Goal: Task Accomplishment & Management: Manage account settings

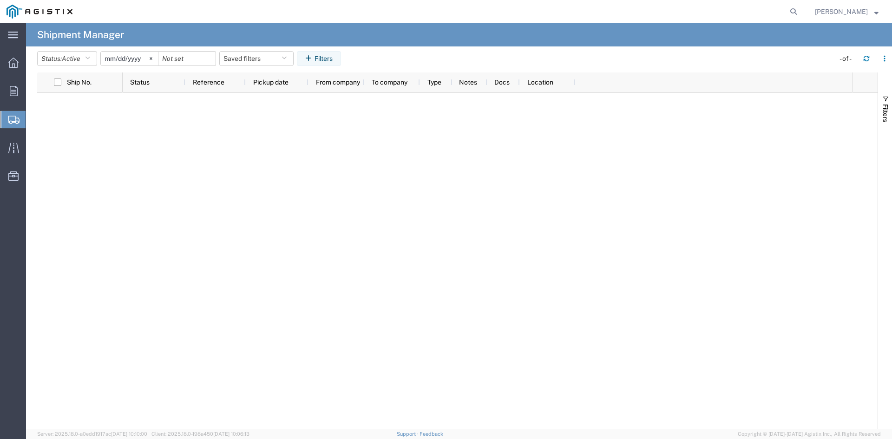
click at [16, 114] on div at bounding box center [13, 119] width 26 height 17
click at [0, 0] on span "Shipment Manager" at bounding box center [0, 0] width 0 height 0
click at [33, 121] on span "Shipments" at bounding box center [29, 119] width 7 height 19
click at [0, 0] on span "Shipment Manager" at bounding box center [0, 0] width 0 height 0
click at [683, 190] on div at bounding box center [488, 260] width 730 height 337
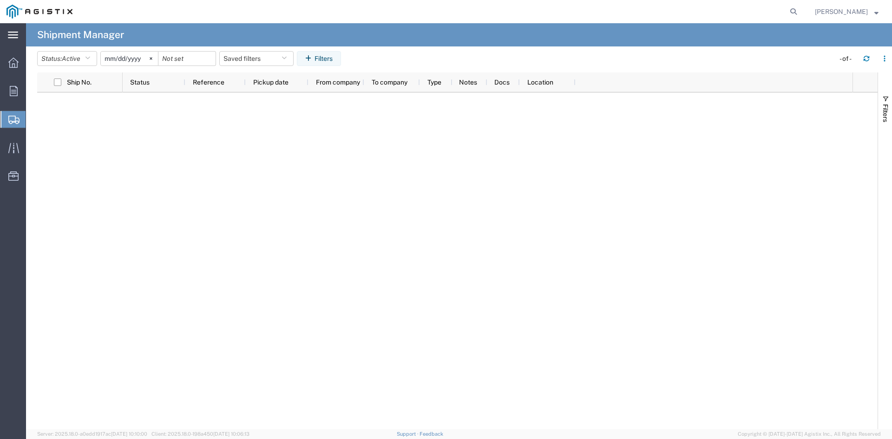
click at [18, 31] on svg-icon at bounding box center [13, 34] width 10 height 9
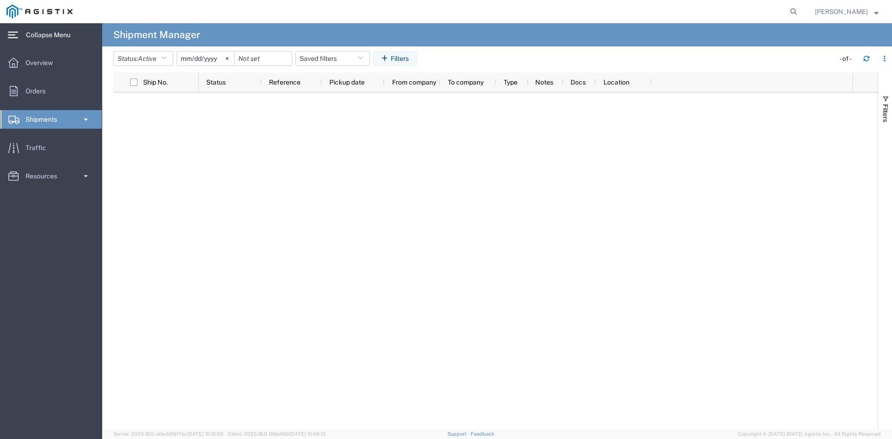
click at [18, 31] on svg-icon at bounding box center [13, 34] width 10 height 9
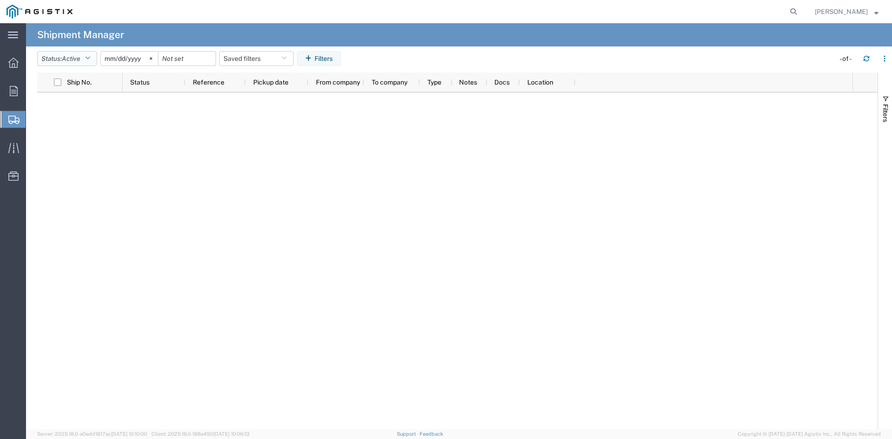
click at [70, 55] on span "Active" at bounding box center [71, 58] width 19 height 7
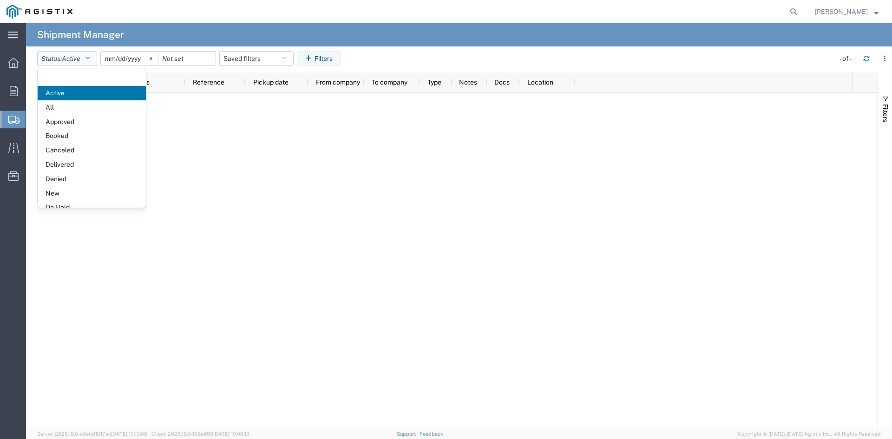
click at [70, 55] on span "Active" at bounding box center [71, 58] width 19 height 7
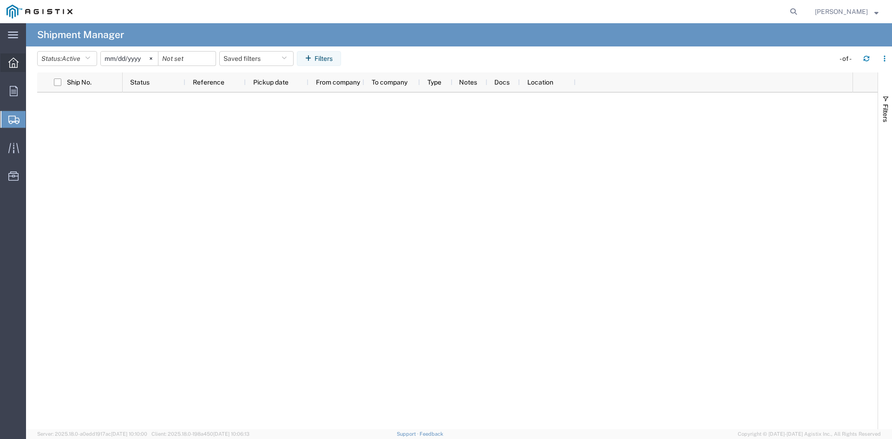
click at [13, 64] on icon at bounding box center [13, 63] width 10 height 10
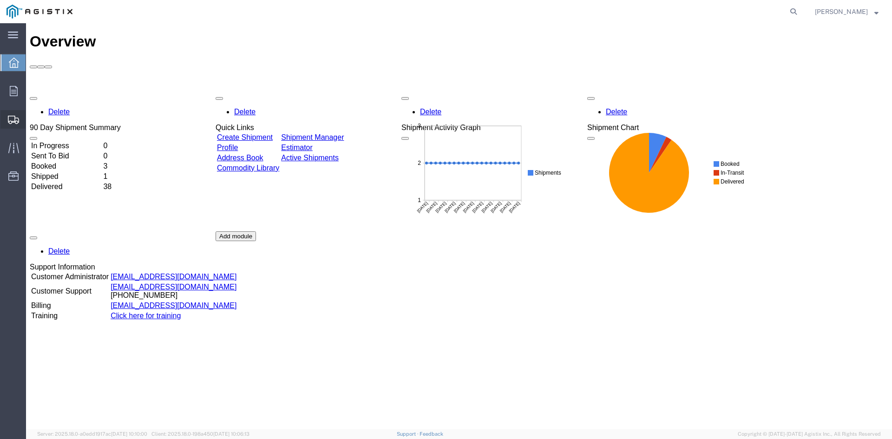
click at [10, 116] on icon at bounding box center [13, 120] width 11 height 8
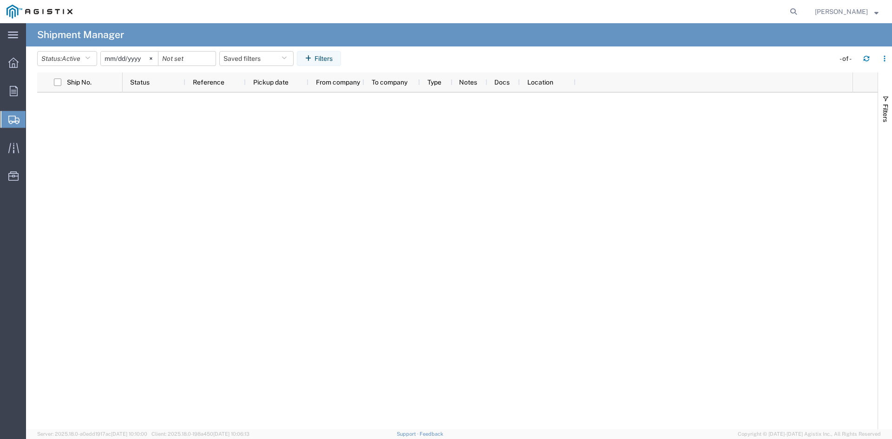
click at [0, 0] on span "Shipment Manager" at bounding box center [0, 0] width 0 height 0
click at [97, 54] on button "Status: Active" at bounding box center [67, 58] width 60 height 15
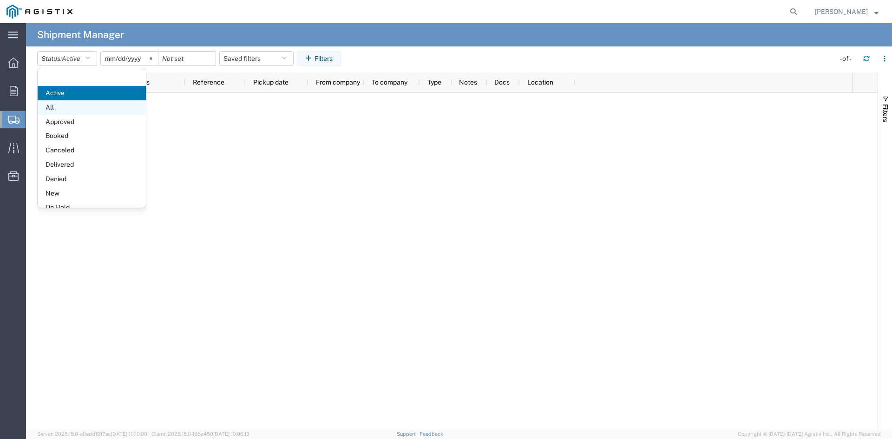
click at [91, 104] on span "All" at bounding box center [92, 107] width 108 height 14
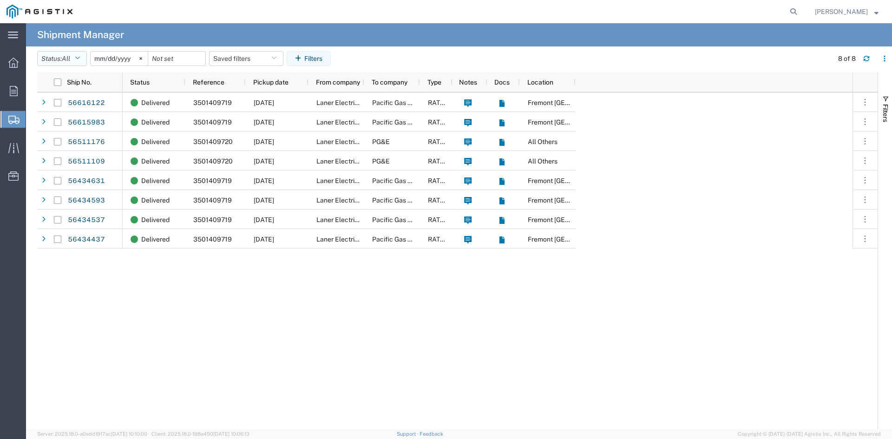
click at [79, 58] on icon "button" at bounding box center [77, 58] width 5 height 7
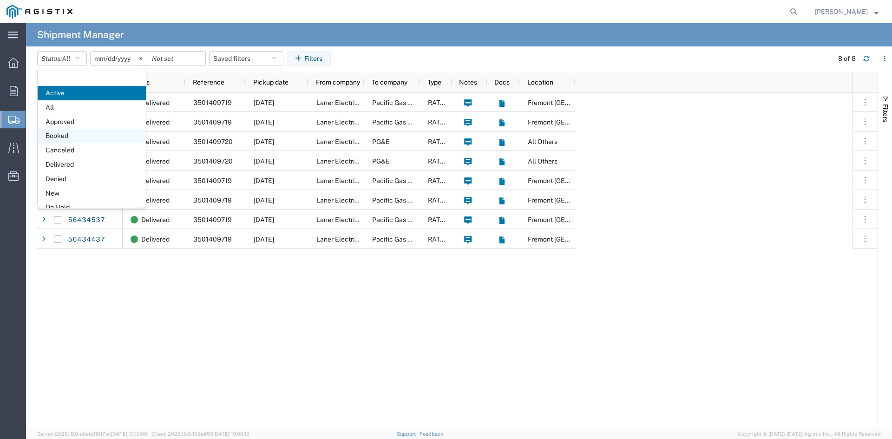
click at [92, 137] on span "Booked" at bounding box center [92, 136] width 108 height 14
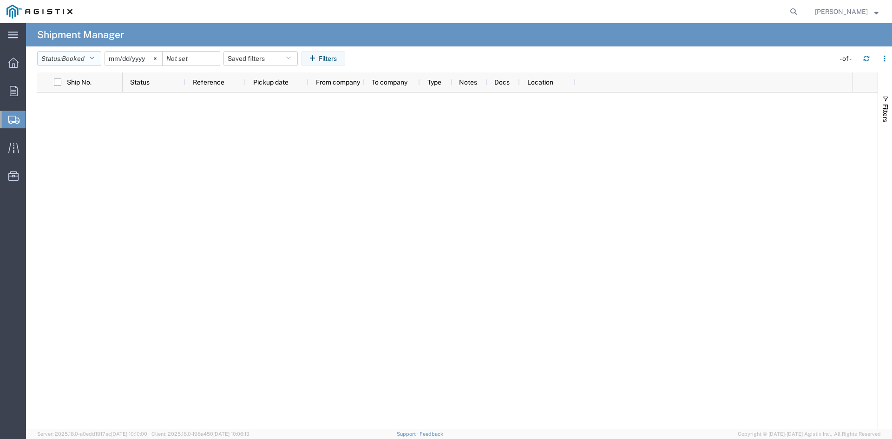
click at [98, 58] on button "Status: Booked" at bounding box center [69, 58] width 64 height 15
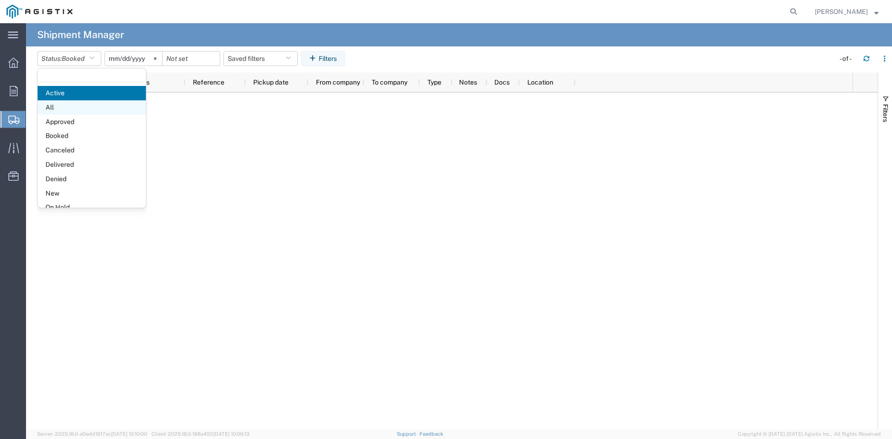
click at [96, 109] on span "All" at bounding box center [92, 107] width 108 height 14
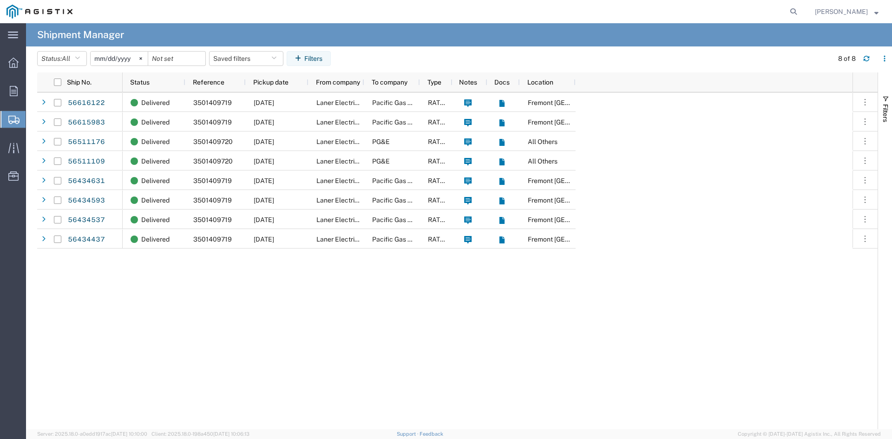
click at [0, 0] on span "Shipment Manager" at bounding box center [0, 0] width 0 height 0
click at [0, 0] on span "Create Shipment" at bounding box center [0, 0] width 0 height 0
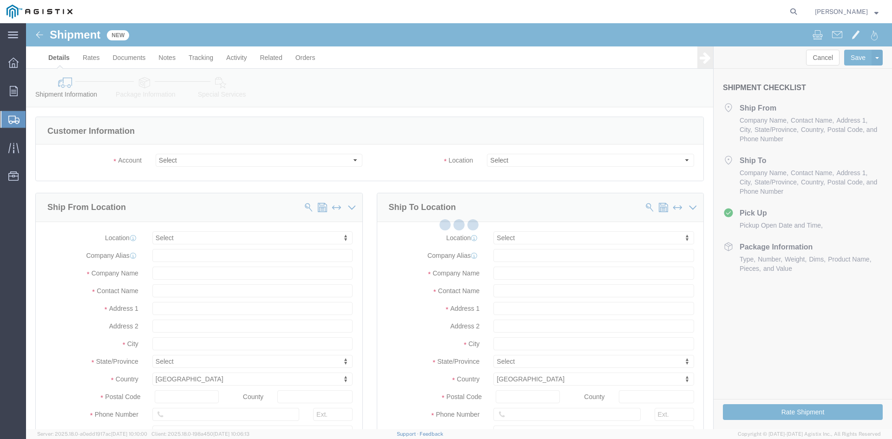
select select
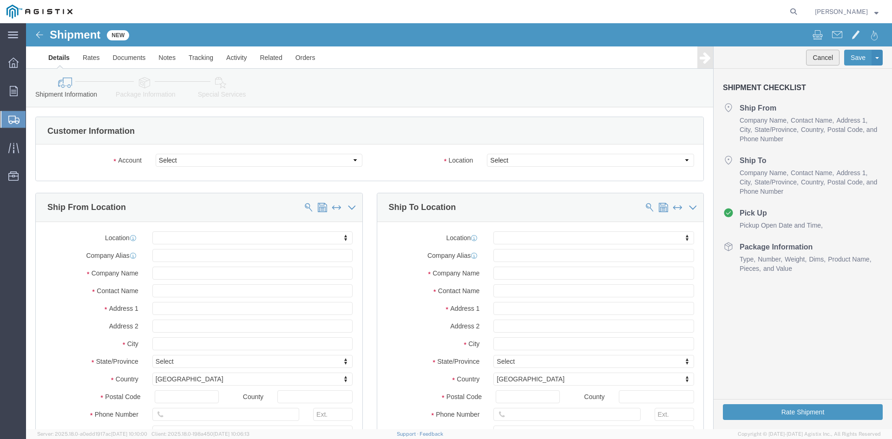
click button "Cancel"
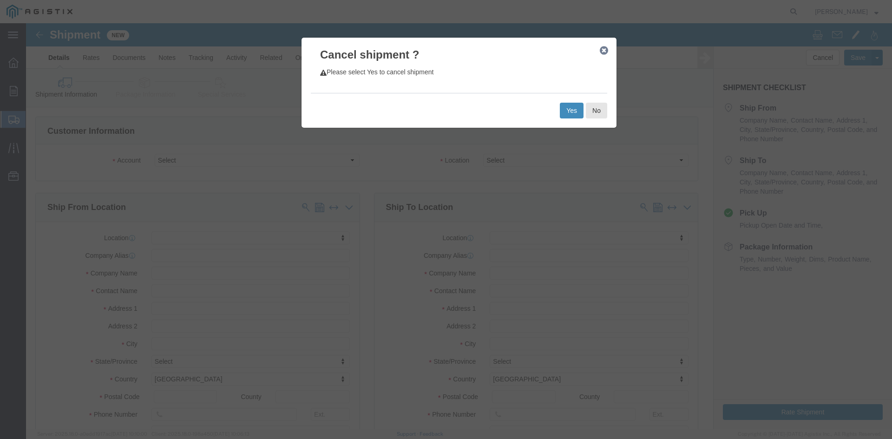
click button "Yes"
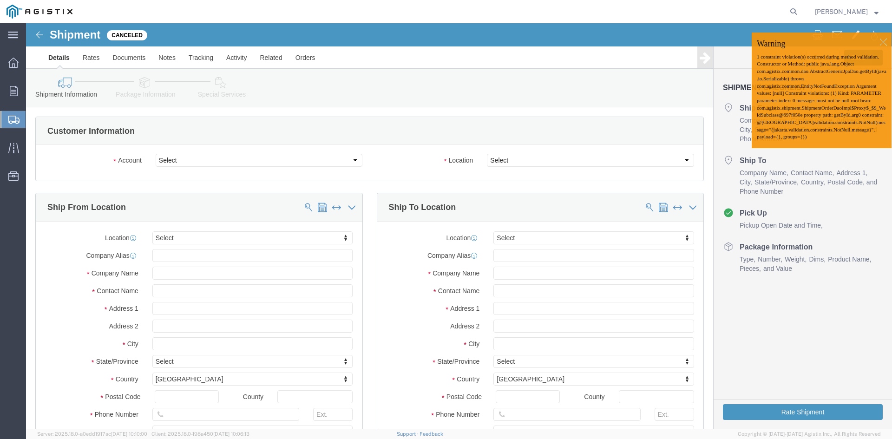
click div
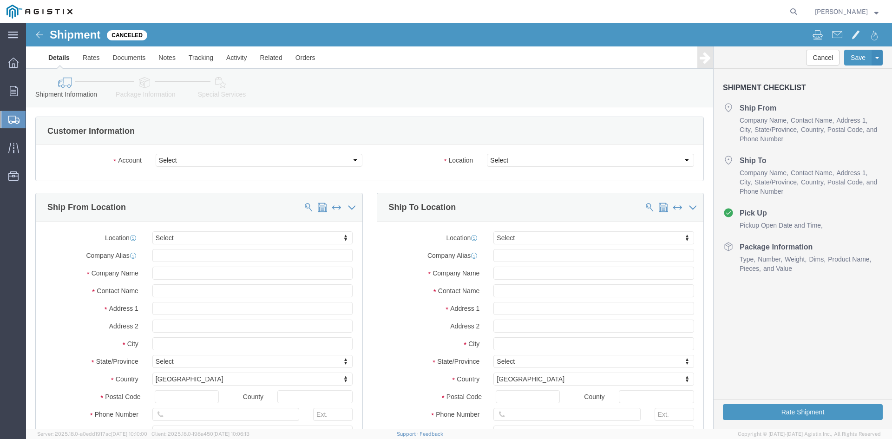
click img
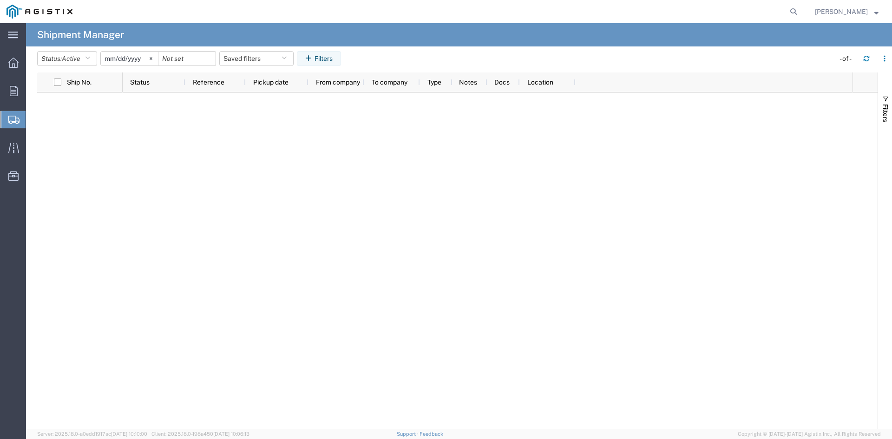
click at [0, 0] on span "Shipment Manager" at bounding box center [0, 0] width 0 height 0
click at [15, 38] on icon at bounding box center [13, 35] width 10 height 7
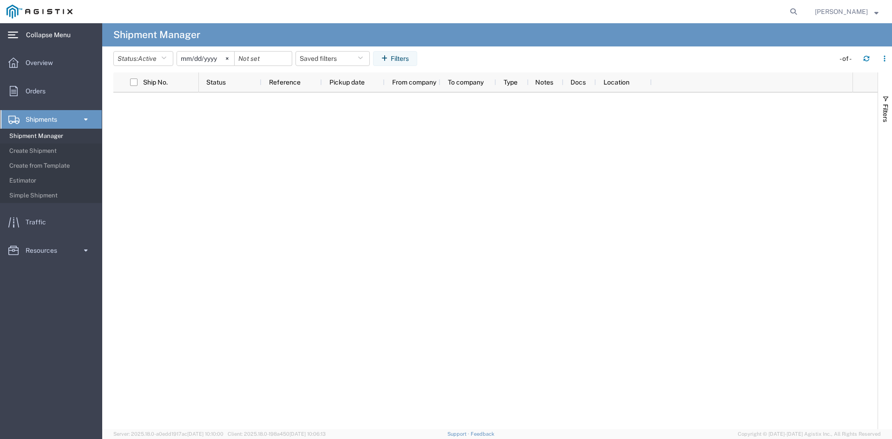
click at [15, 38] on icon at bounding box center [13, 35] width 10 height 7
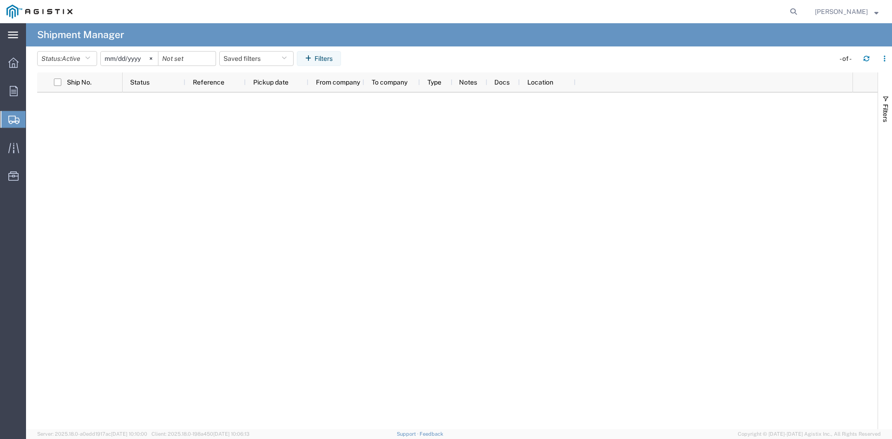
click at [0, 0] on span "Shipment Manager" at bounding box center [0, 0] width 0 height 0
drag, startPoint x: 96, startPoint y: 59, endPoint x: 175, endPoint y: 26, distance: 86.0
click at [175, 26] on agx-page-header "Shipment Manager" at bounding box center [459, 34] width 866 height 23
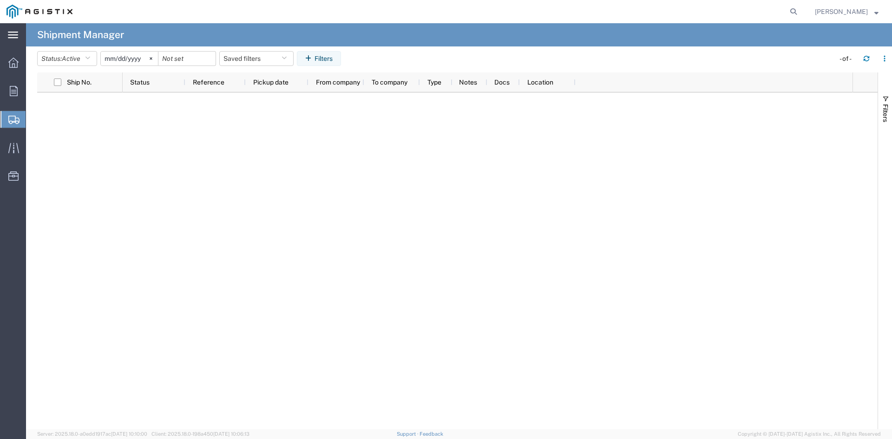
click at [870, 15] on span "James Laner" at bounding box center [847, 12] width 64 height 10
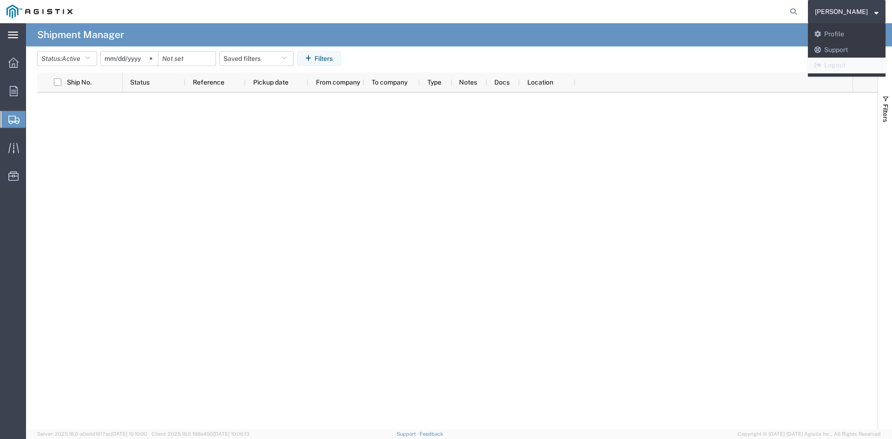
click at [863, 63] on link "Logout" at bounding box center [847, 66] width 78 height 16
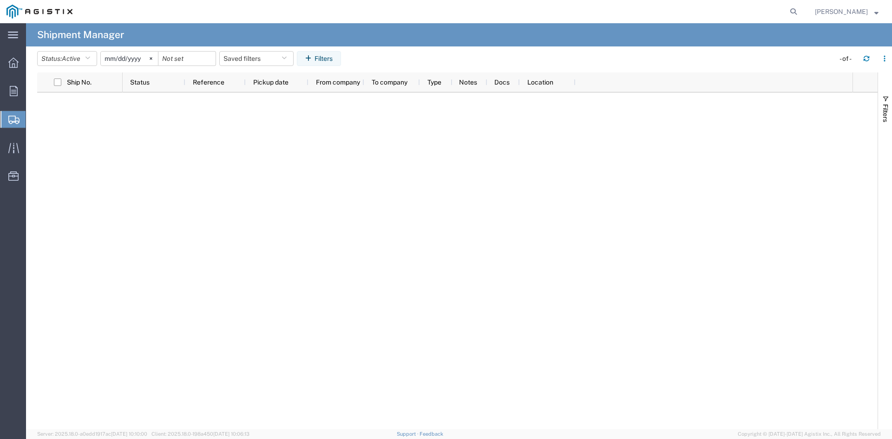
click at [0, 0] on span "Shipment Manager" at bounding box center [0, 0] width 0 height 0
click at [33, 119] on span "Shipments" at bounding box center [29, 119] width 7 height 19
click at [78, 55] on span "Active" at bounding box center [71, 58] width 19 height 7
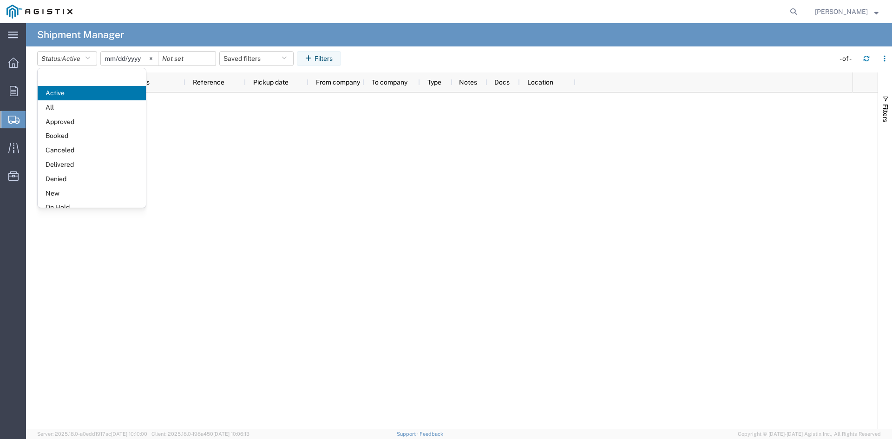
click at [105, 134] on span "Booked" at bounding box center [92, 136] width 108 height 14
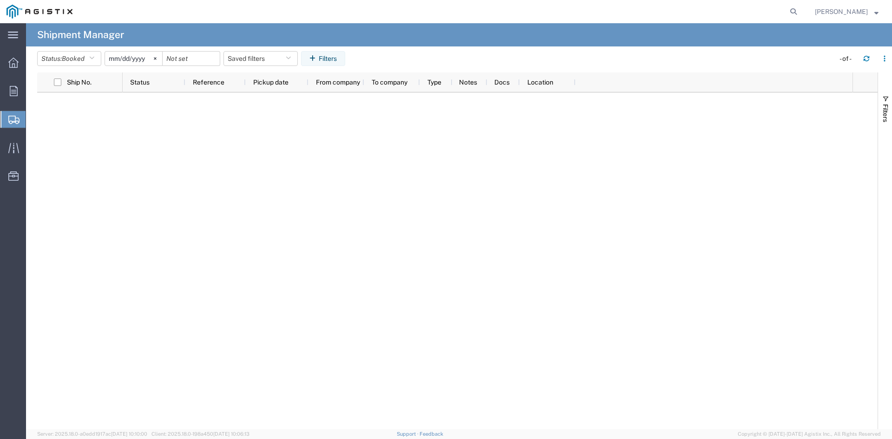
click at [137, 54] on input "2025-08-05" at bounding box center [133, 59] width 57 height 14
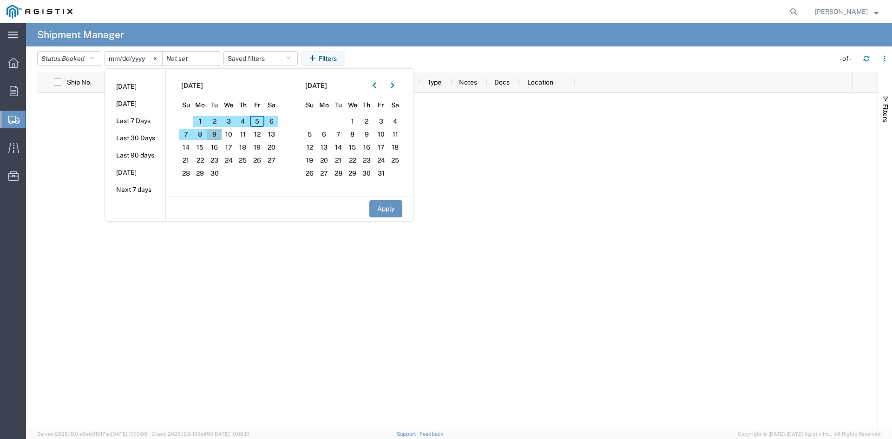
click at [216, 134] on span "9" at bounding box center [214, 134] width 14 height 11
click at [388, 206] on button "Apply" at bounding box center [385, 208] width 33 height 17
type input "2025-09-09"
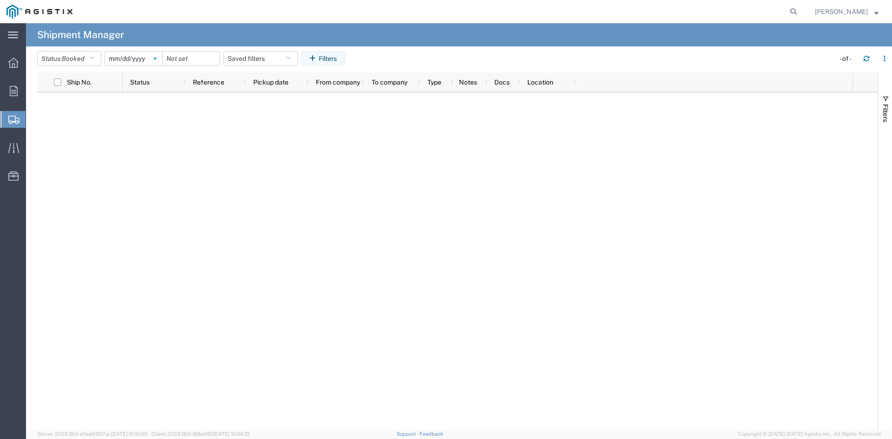
click at [157, 59] on icon at bounding box center [155, 58] width 3 height 3
click at [90, 52] on button "Status: Booked" at bounding box center [69, 58] width 64 height 15
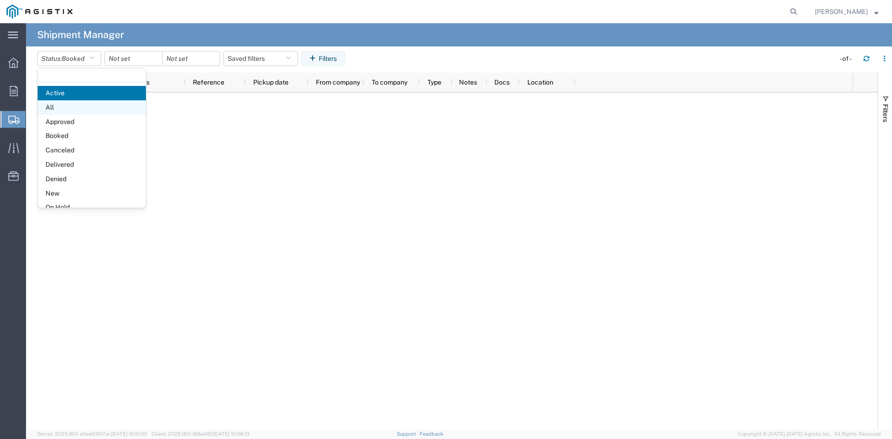
click at [89, 108] on span "All" at bounding box center [92, 107] width 108 height 14
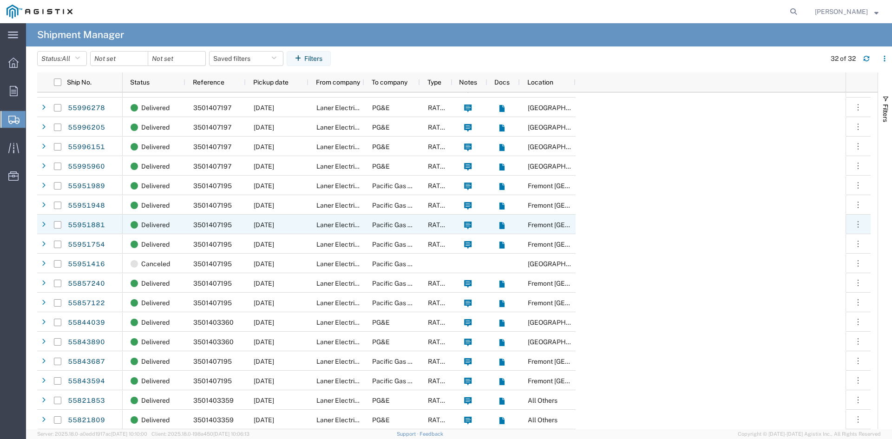
scroll to position [288, 0]
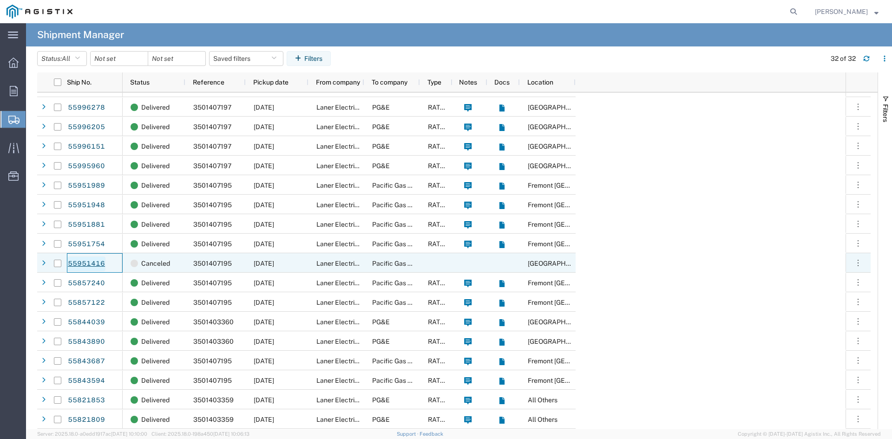
click at [99, 263] on link "55951416" at bounding box center [86, 263] width 38 height 15
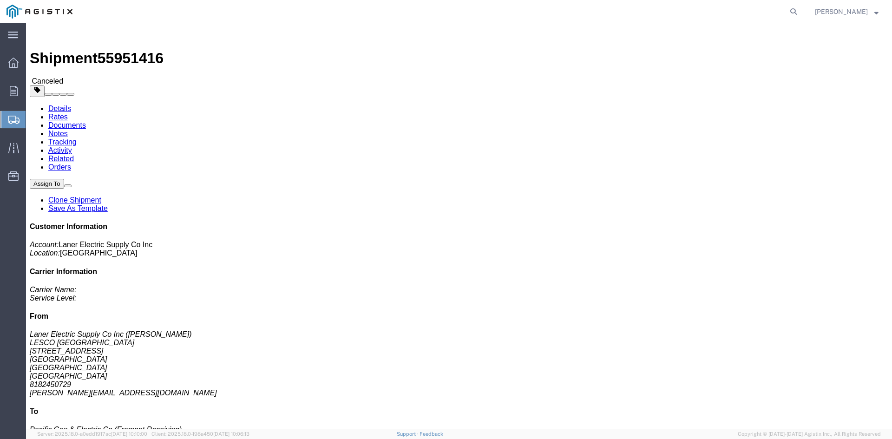
click button
click div "Shipment Detail Ship From Laner Electric Supply Co Inc (Hugh Neill) LESCO Treas…"
click img
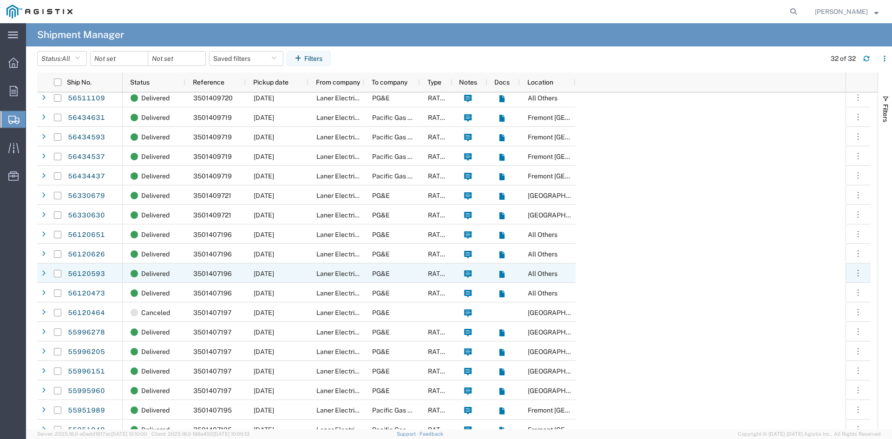
scroll to position [93, 0]
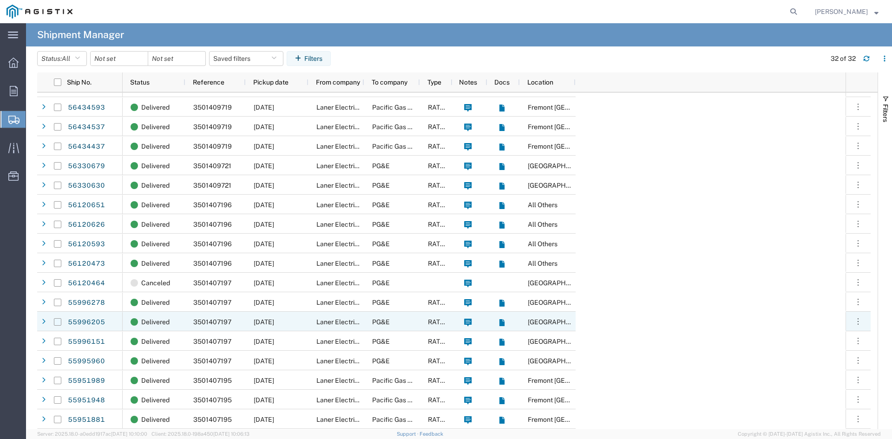
click at [58, 321] on input "Press Space to toggle row selection (unchecked)" at bounding box center [57, 321] width 7 height 7
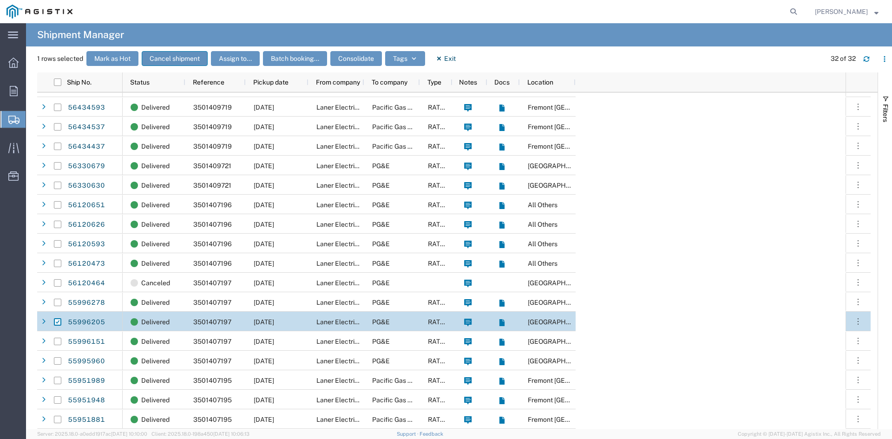
drag, startPoint x: 59, startPoint y: 321, endPoint x: 166, endPoint y: 57, distance: 284.4
click at [166, 57] on button "Cancel shipment" at bounding box center [175, 58] width 66 height 15
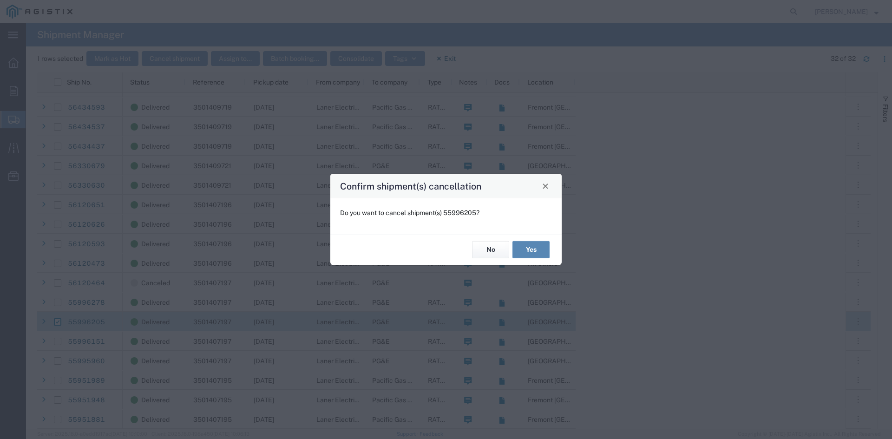
click at [521, 251] on button "Yes" at bounding box center [530, 249] width 37 height 17
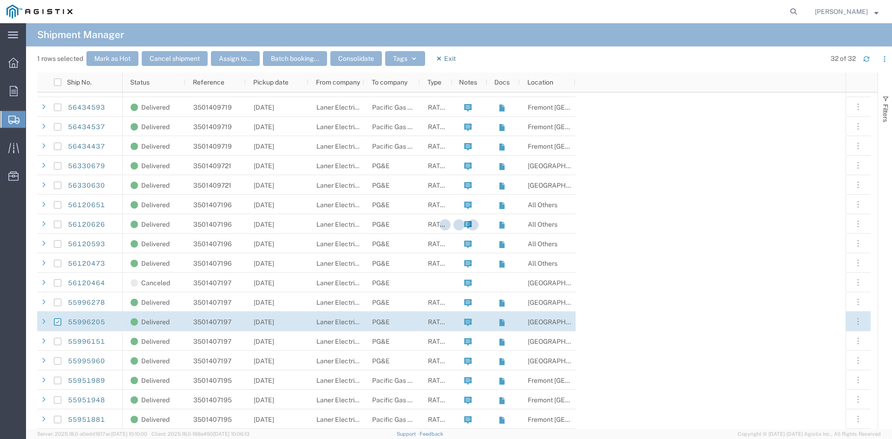
checkbox input "false"
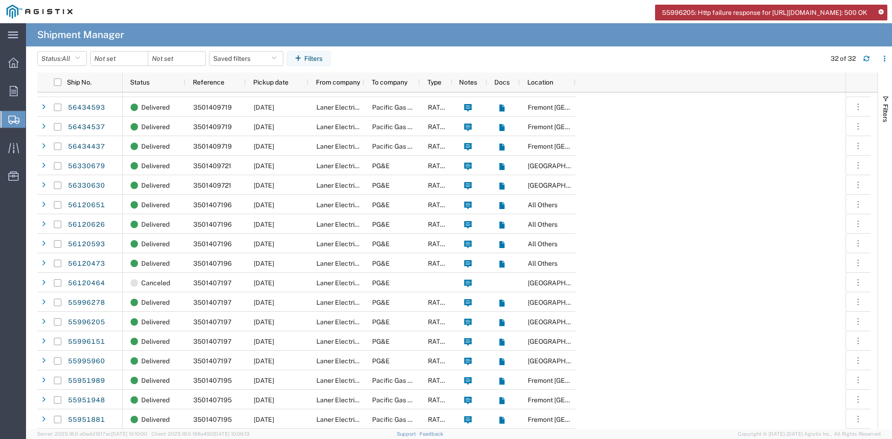
click at [881, 10] on icon at bounding box center [880, 12] width 5 height 5
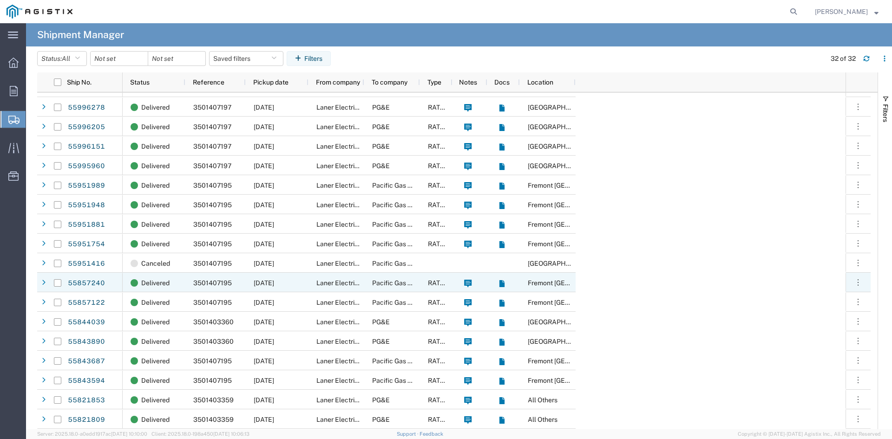
scroll to position [0, 0]
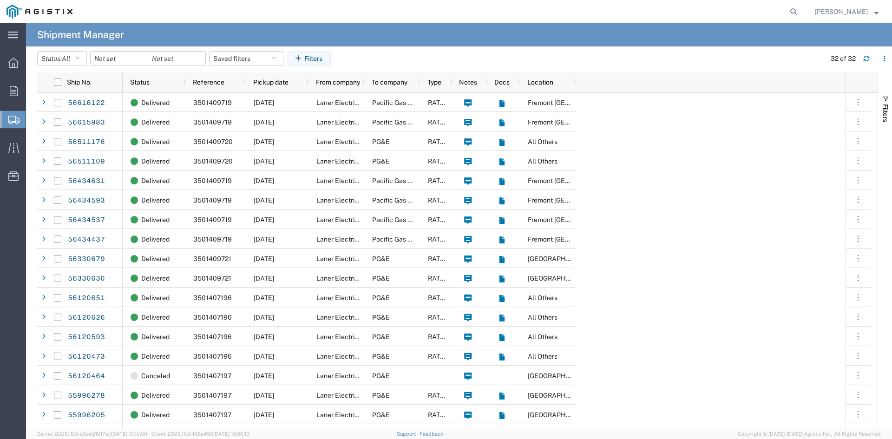
click at [0, 0] on span "Shipment Manager" at bounding box center [0, 0] width 0 height 0
click at [871, 8] on span "James Laner" at bounding box center [847, 12] width 64 height 10
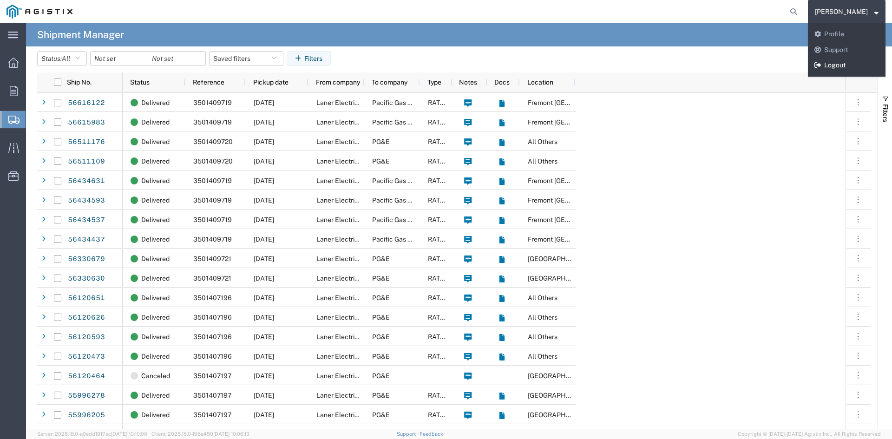
click at [847, 66] on link "Logout" at bounding box center [847, 66] width 78 height 16
